Goal: Information Seeking & Learning: Learn about a topic

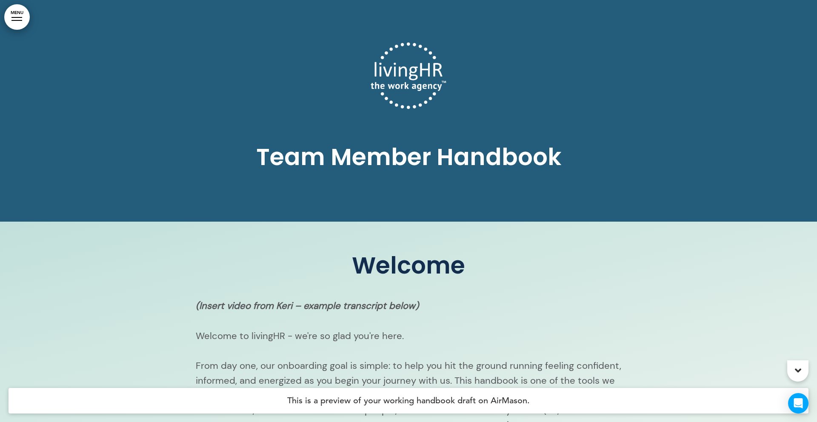
click at [487, 100] on div "Team Member Handbook" at bounding box center [409, 111] width 426 height 222
click at [502, 96] on div "Team Member Handbook" at bounding box center [409, 111] width 426 height 222
click at [474, 86] on div "Team Member Handbook" at bounding box center [409, 111] width 426 height 222
click at [492, 169] on span "Team Member Handbook" at bounding box center [408, 156] width 305 height 33
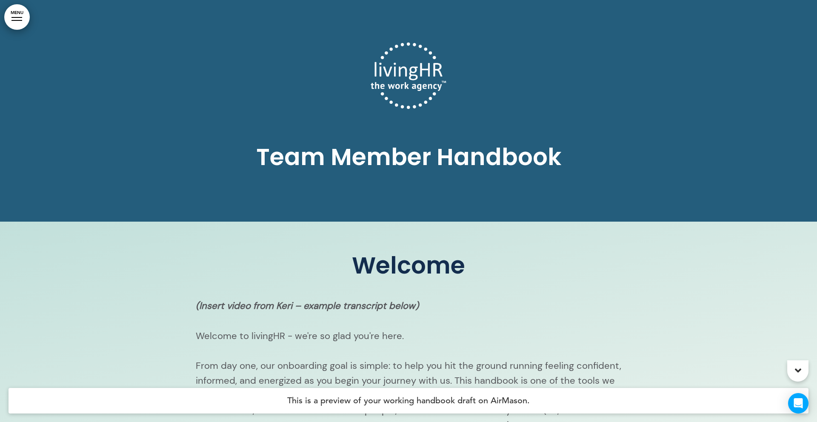
click at [338, 133] on div "Team Member Handbook" at bounding box center [409, 111] width 426 height 222
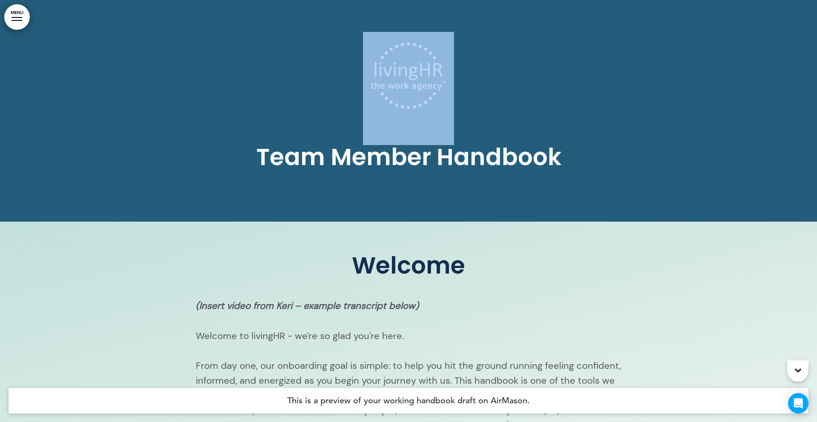
click at [338, 133] on div "Team Member Handbook" at bounding box center [409, 111] width 426 height 222
